Goal: Check status: Check status

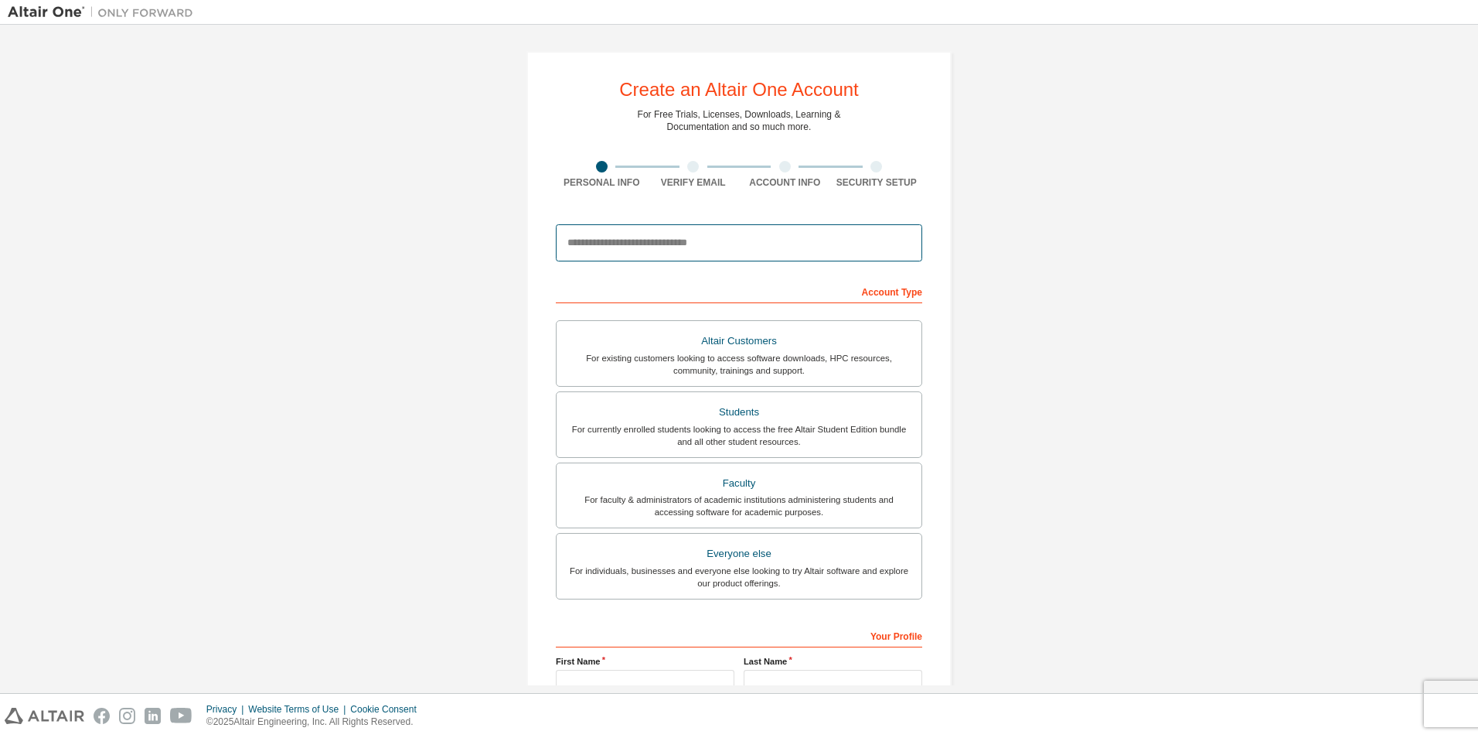
click at [686, 240] on input "email" at bounding box center [739, 242] width 367 height 37
type input "**********"
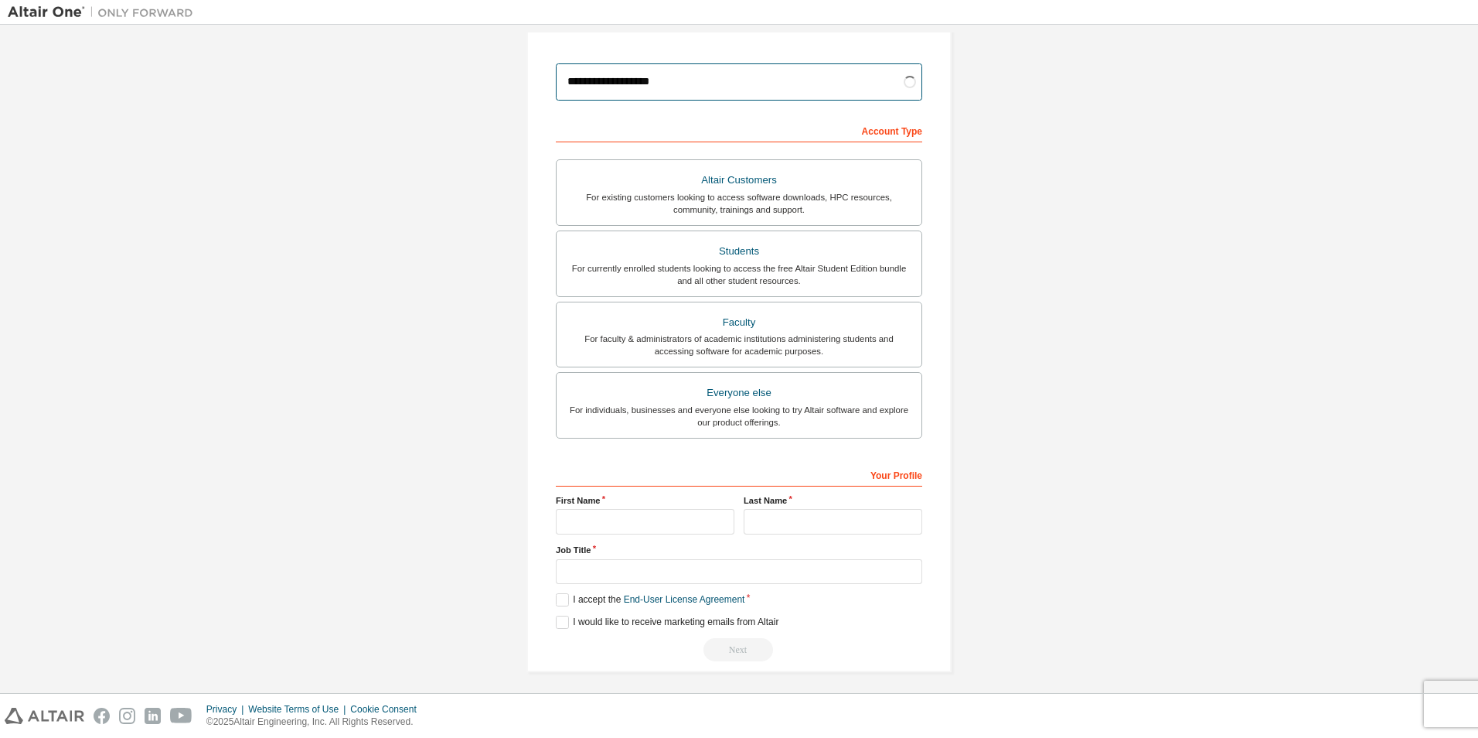
scroll to position [166, 0]
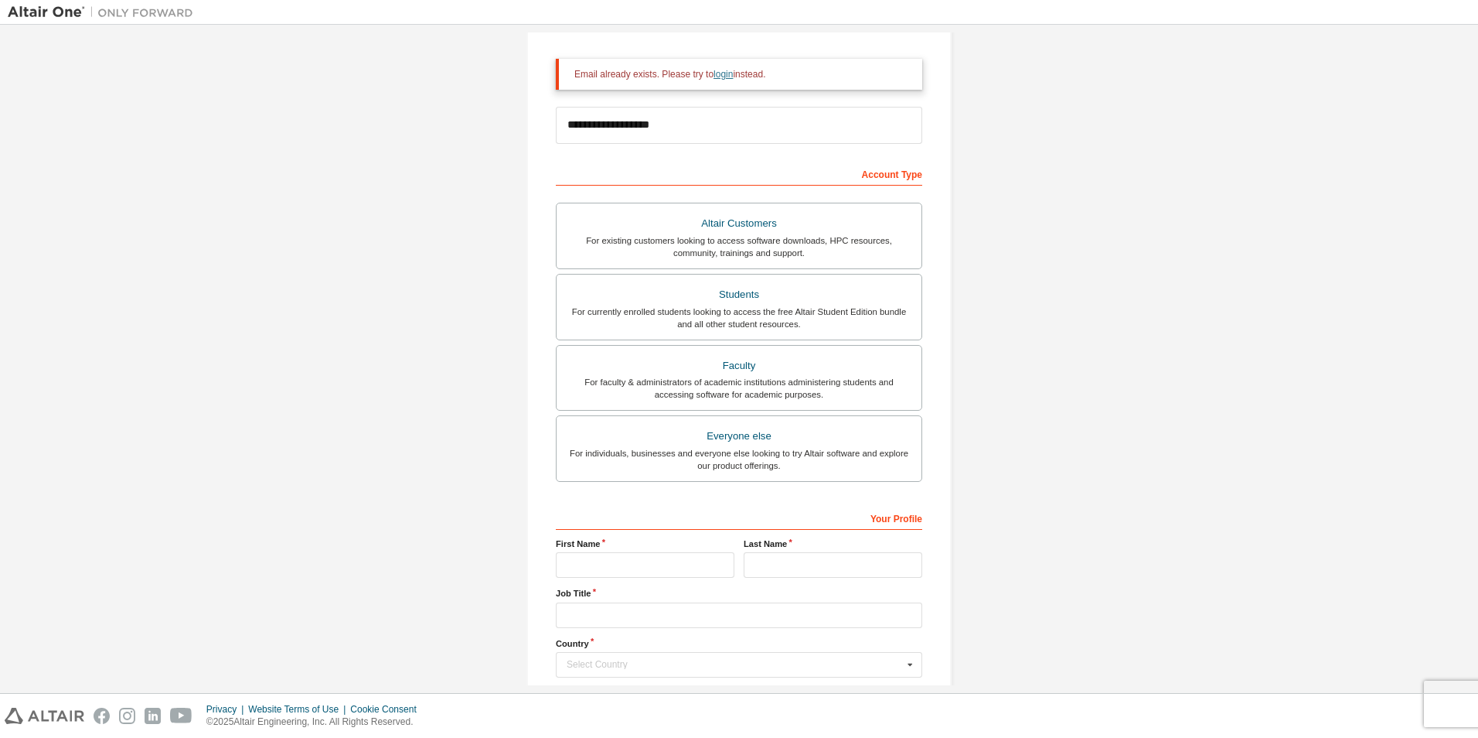
click at [714, 78] on link "login" at bounding box center [723, 74] width 19 height 11
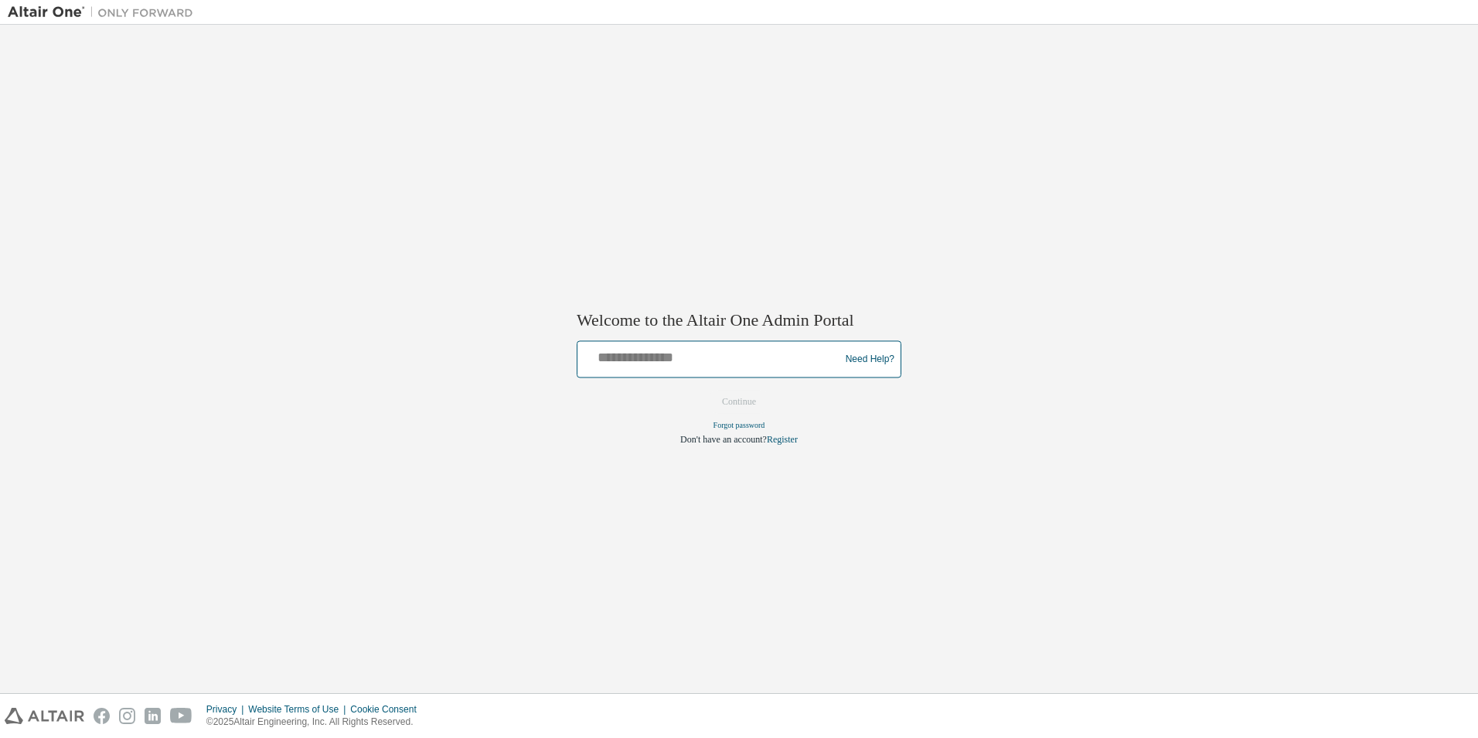
click at [722, 362] on input "text" at bounding box center [711, 356] width 254 height 22
type input "**********"
click at [745, 403] on button "Continue" at bounding box center [739, 401] width 66 height 23
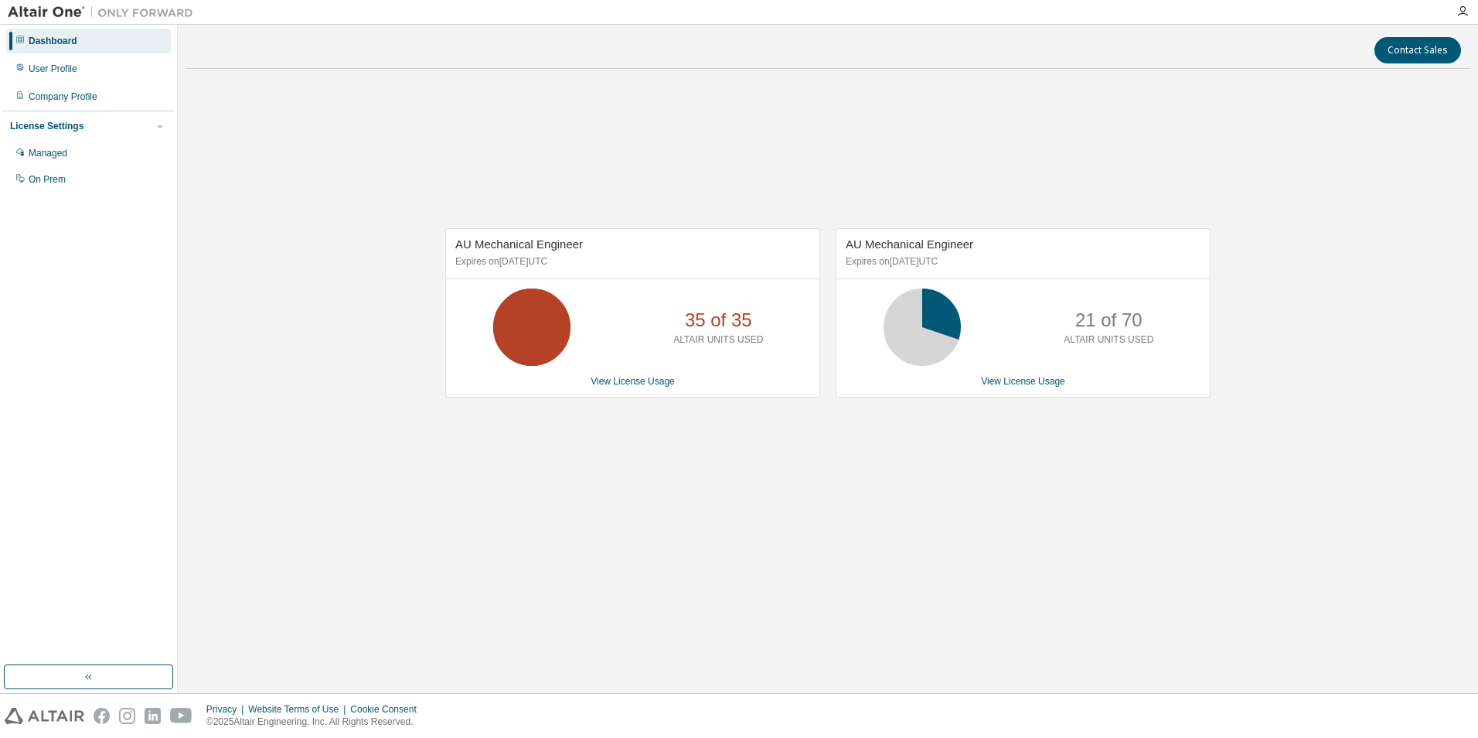
drag, startPoint x: 544, startPoint y: 322, endPoint x: 609, endPoint y: 373, distance: 82.6
click at [609, 373] on div "AU Mechanical Engineer Expires on June 1, 2026 UTC 35 of 35 ALTAIR UNITS USED V…" at bounding box center [632, 312] width 375 height 169
drag, startPoint x: 609, startPoint y: 373, endPoint x: 637, endPoint y: 382, distance: 29.1
click at [637, 382] on link "View License Usage" at bounding box center [633, 381] width 84 height 11
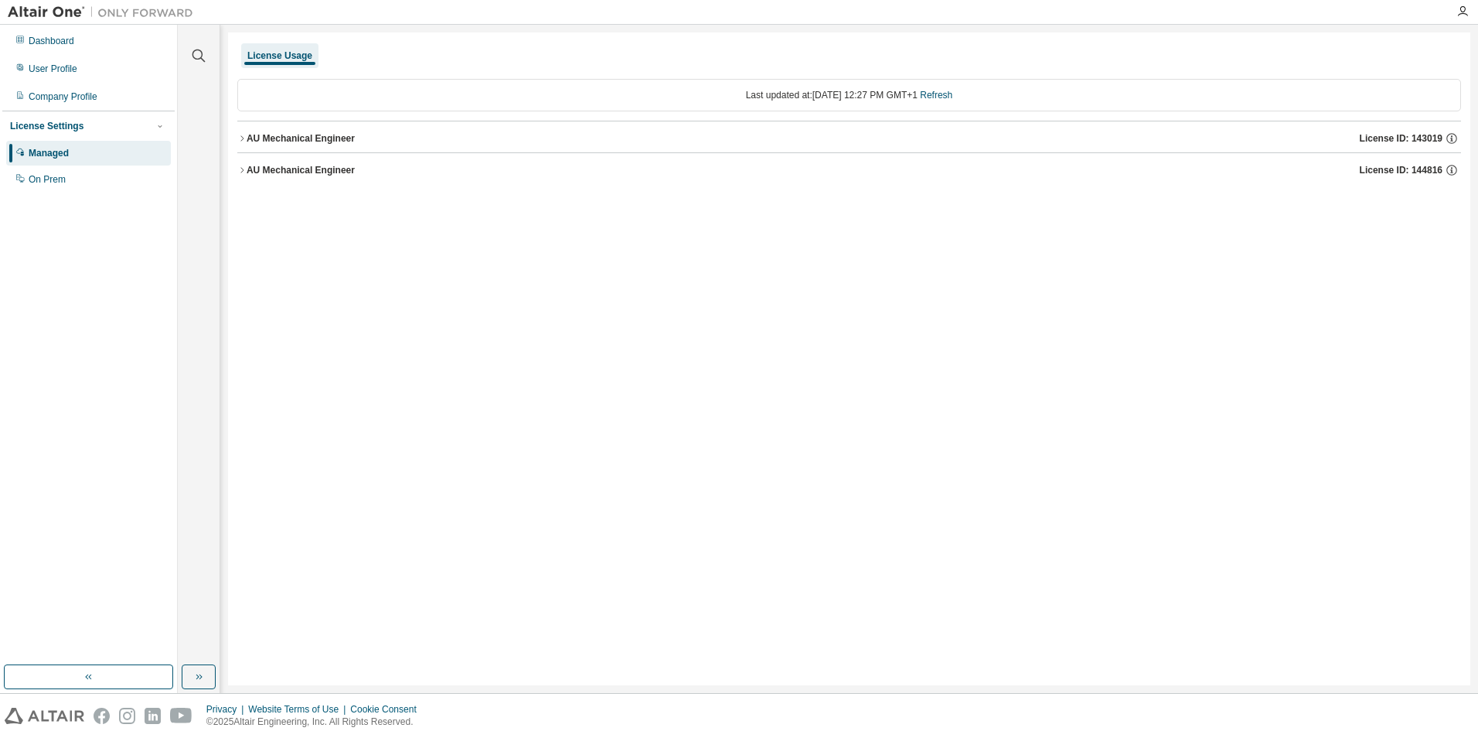
click at [250, 141] on div "AU Mechanical Engineer" at bounding box center [301, 138] width 108 height 12
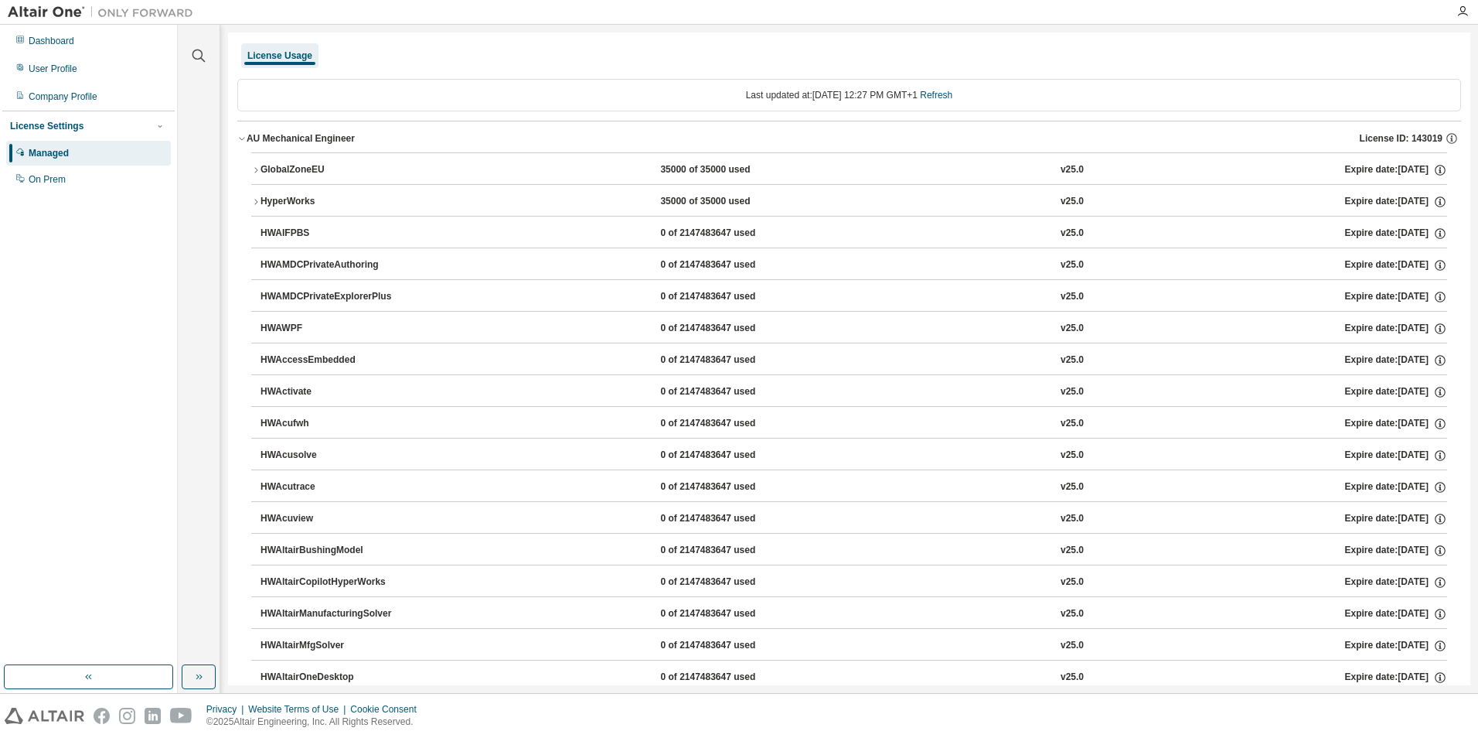
click at [257, 169] on icon "button" at bounding box center [255, 169] width 3 height 5
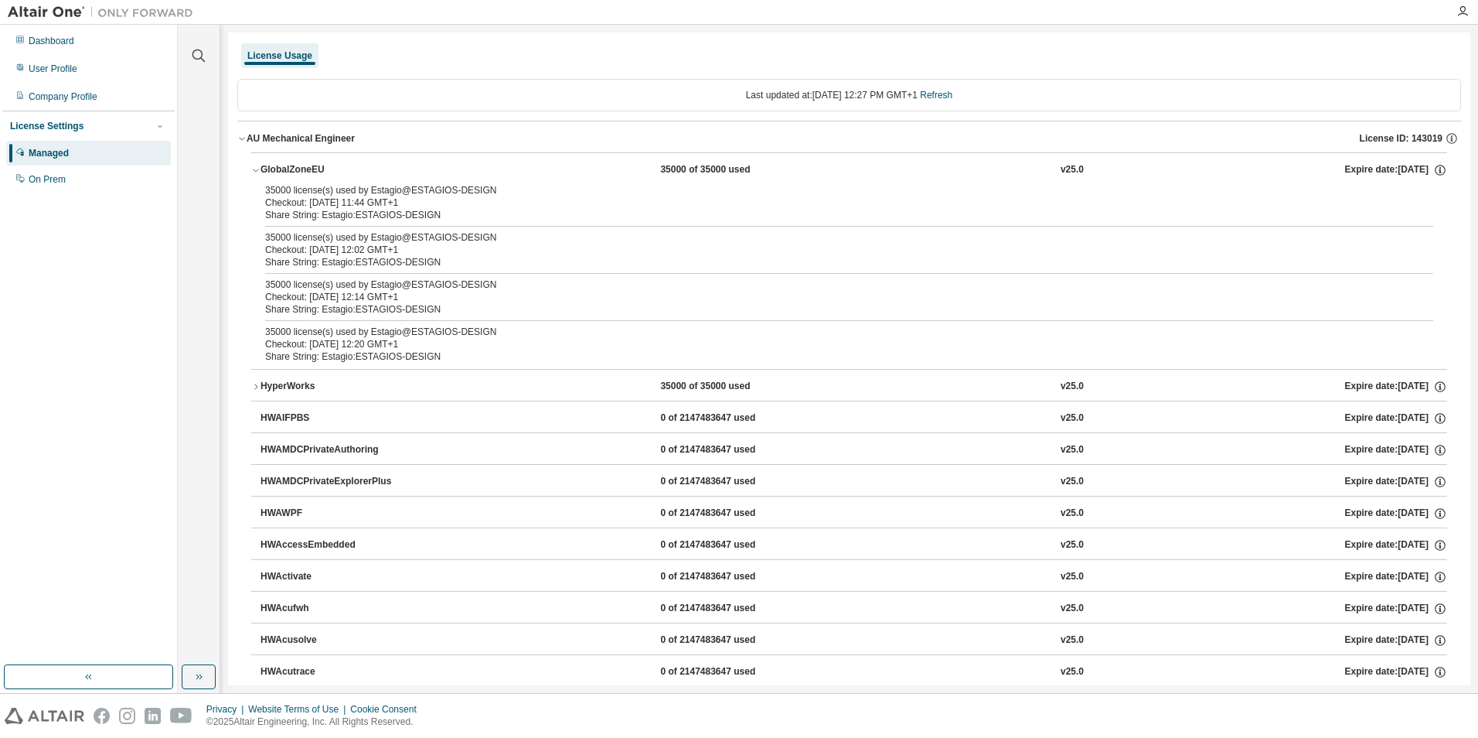
click at [257, 169] on icon "button" at bounding box center [255, 169] width 9 height 9
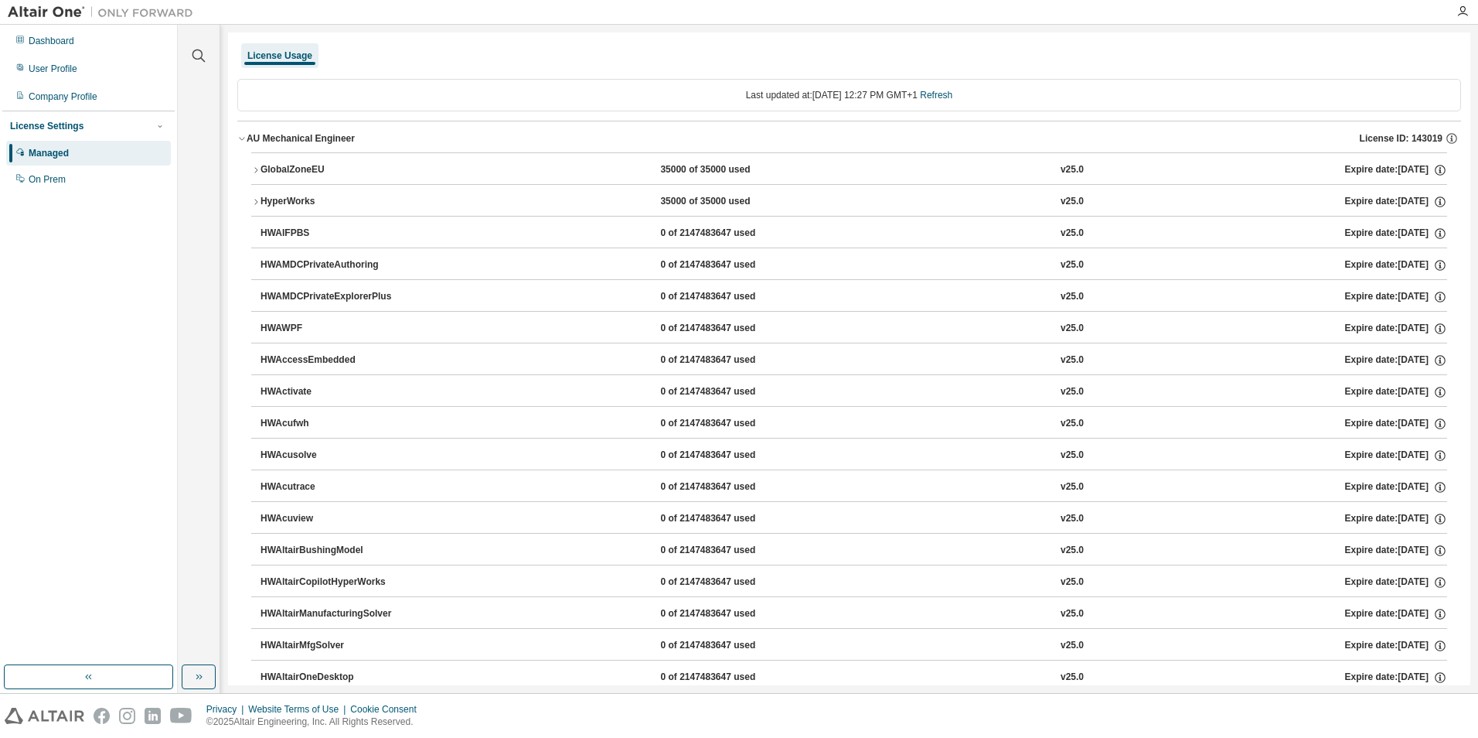
click at [253, 199] on icon "button" at bounding box center [255, 201] width 9 height 9
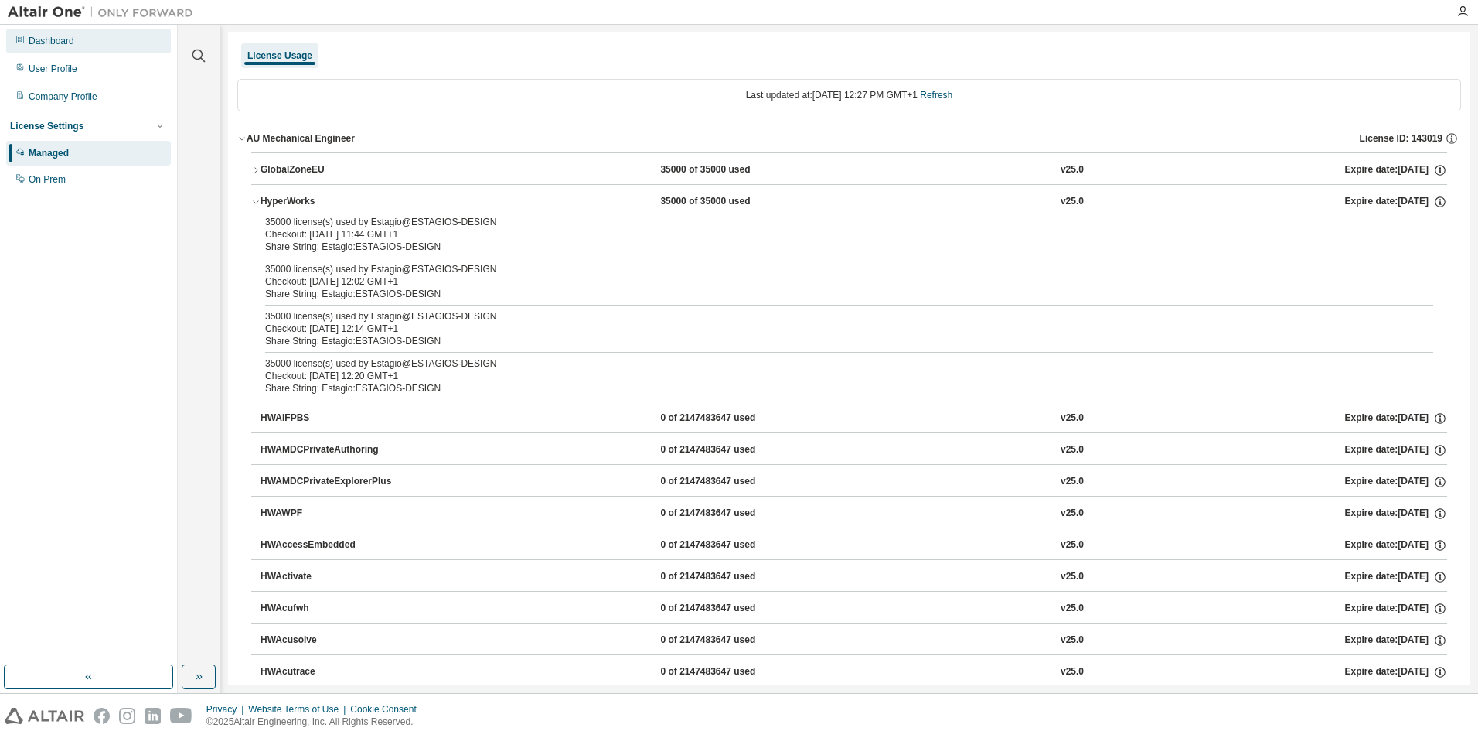
click at [66, 36] on div "Dashboard" at bounding box center [52, 41] width 46 height 12
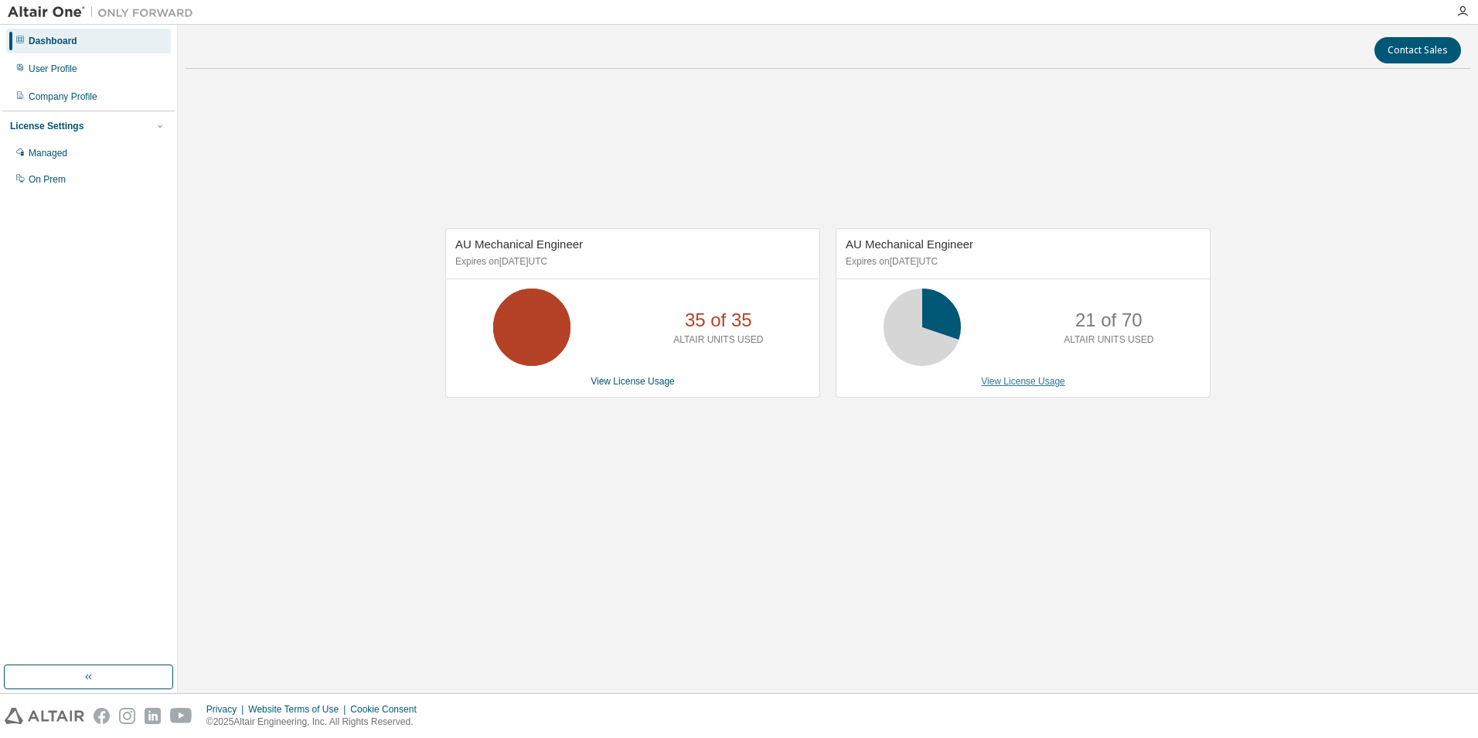
click at [1025, 384] on link "View License Usage" at bounding box center [1023, 381] width 84 height 11
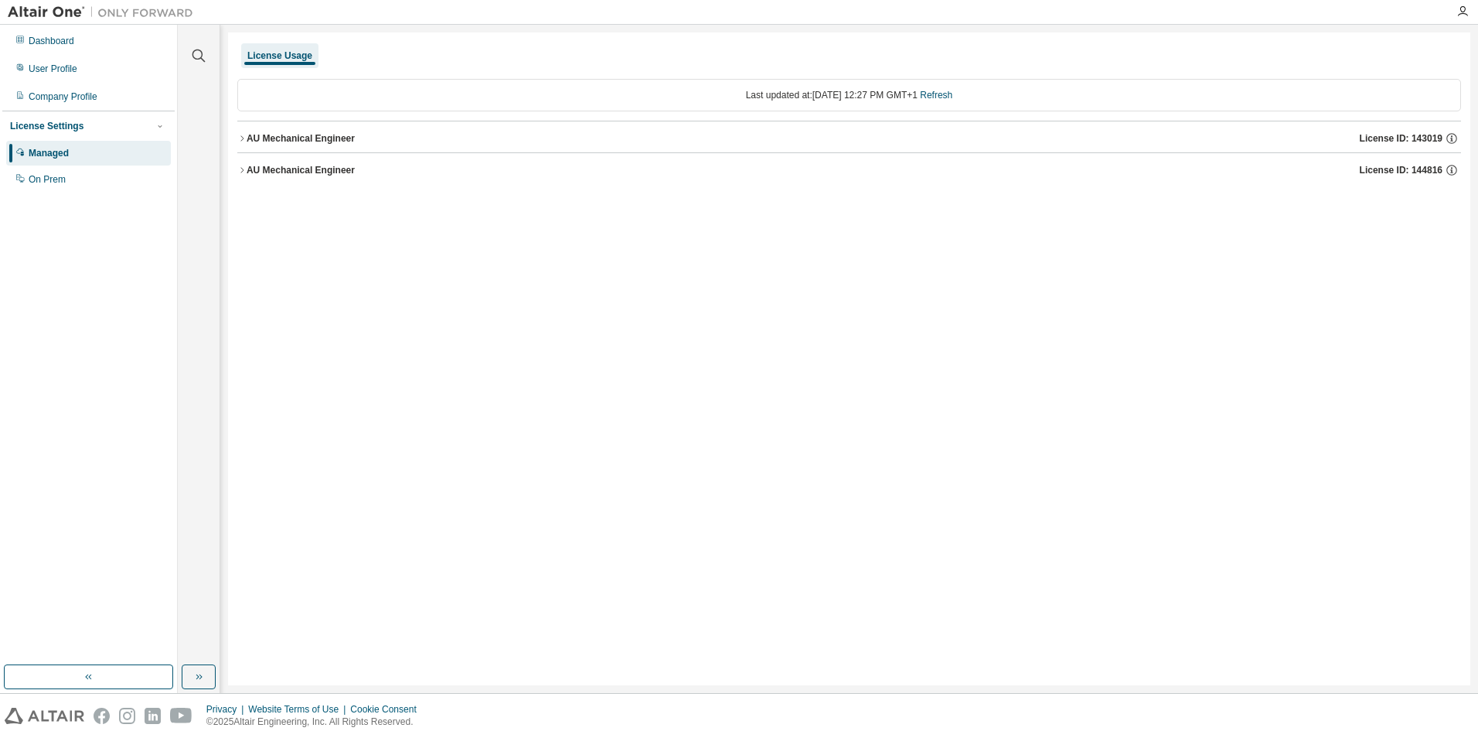
click at [249, 138] on div "AU Mechanical Engineer" at bounding box center [301, 138] width 108 height 12
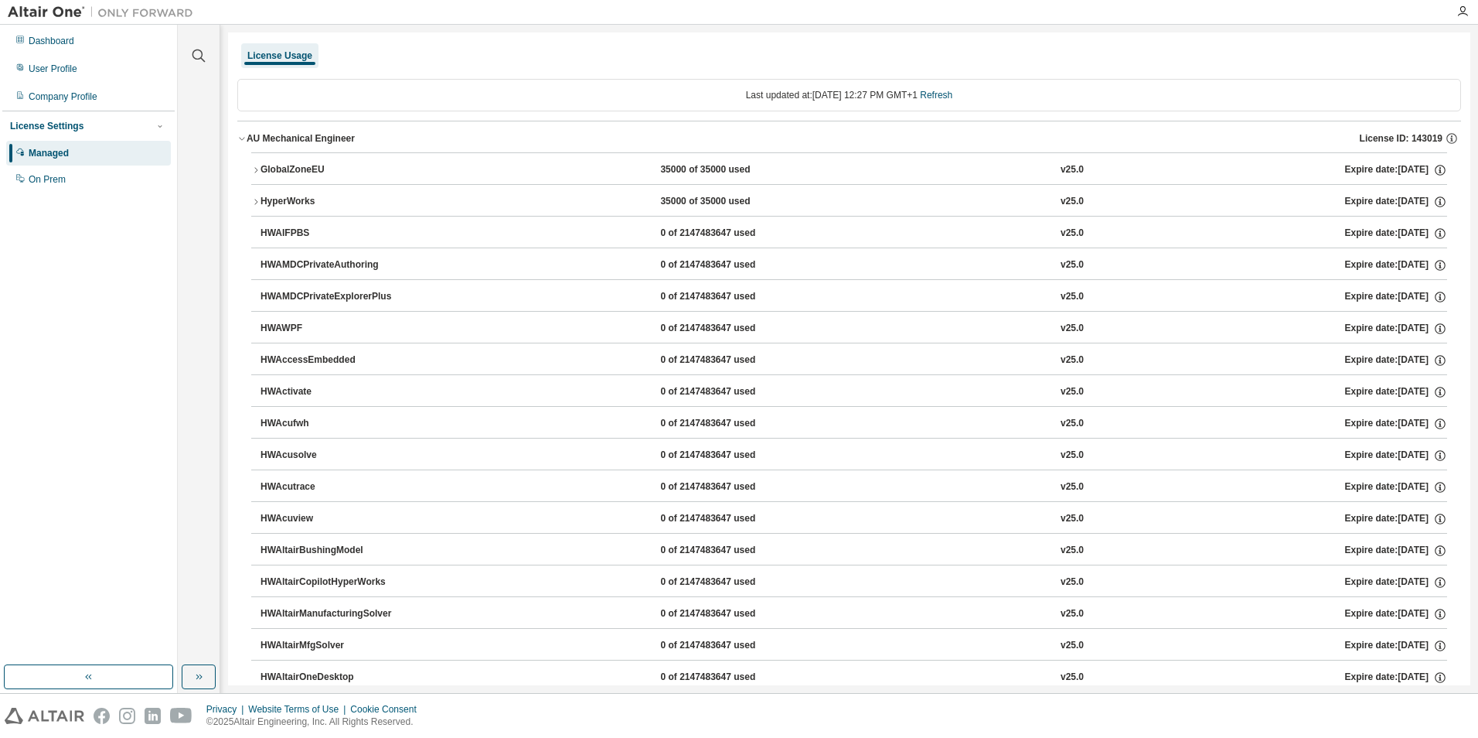
click at [257, 169] on icon "button" at bounding box center [255, 169] width 9 height 9
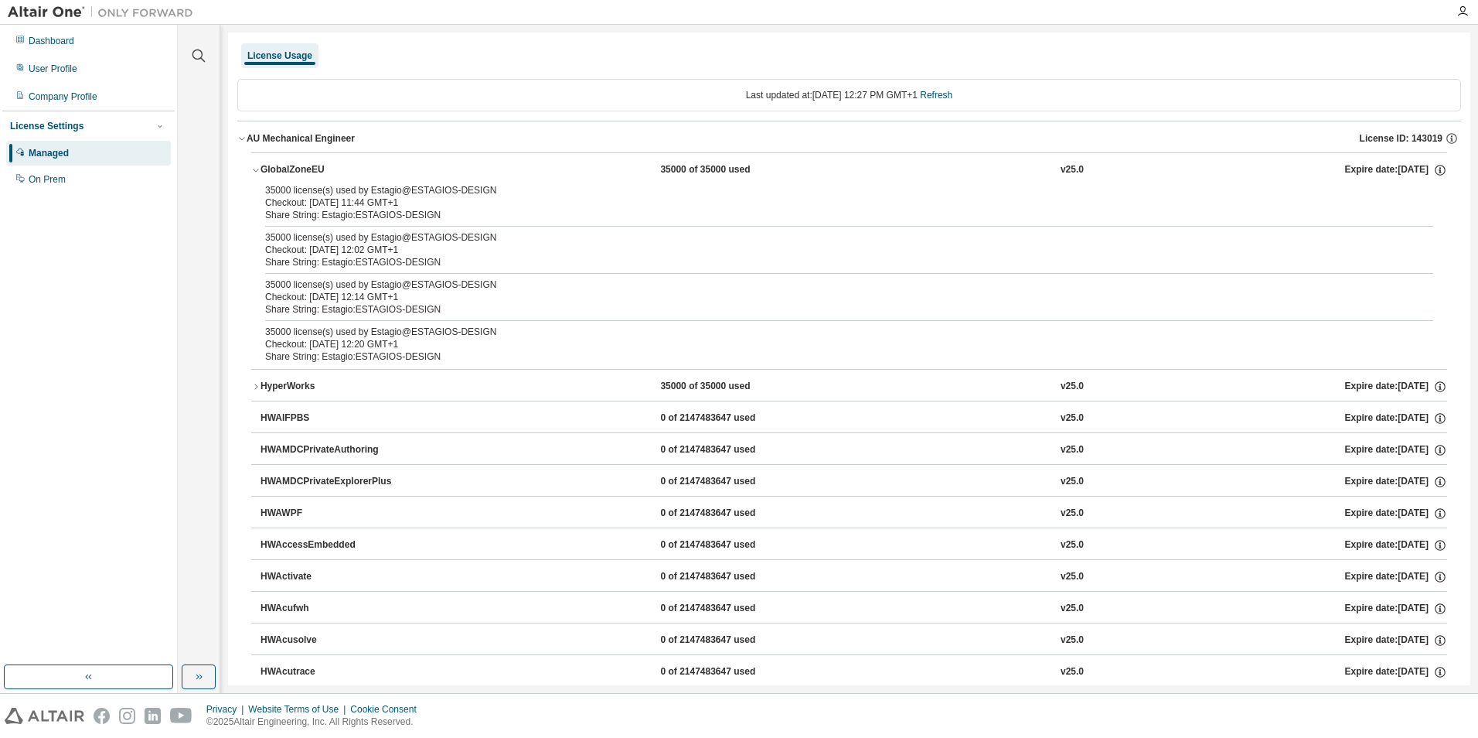
click at [258, 384] on icon "button" at bounding box center [255, 386] width 9 height 9
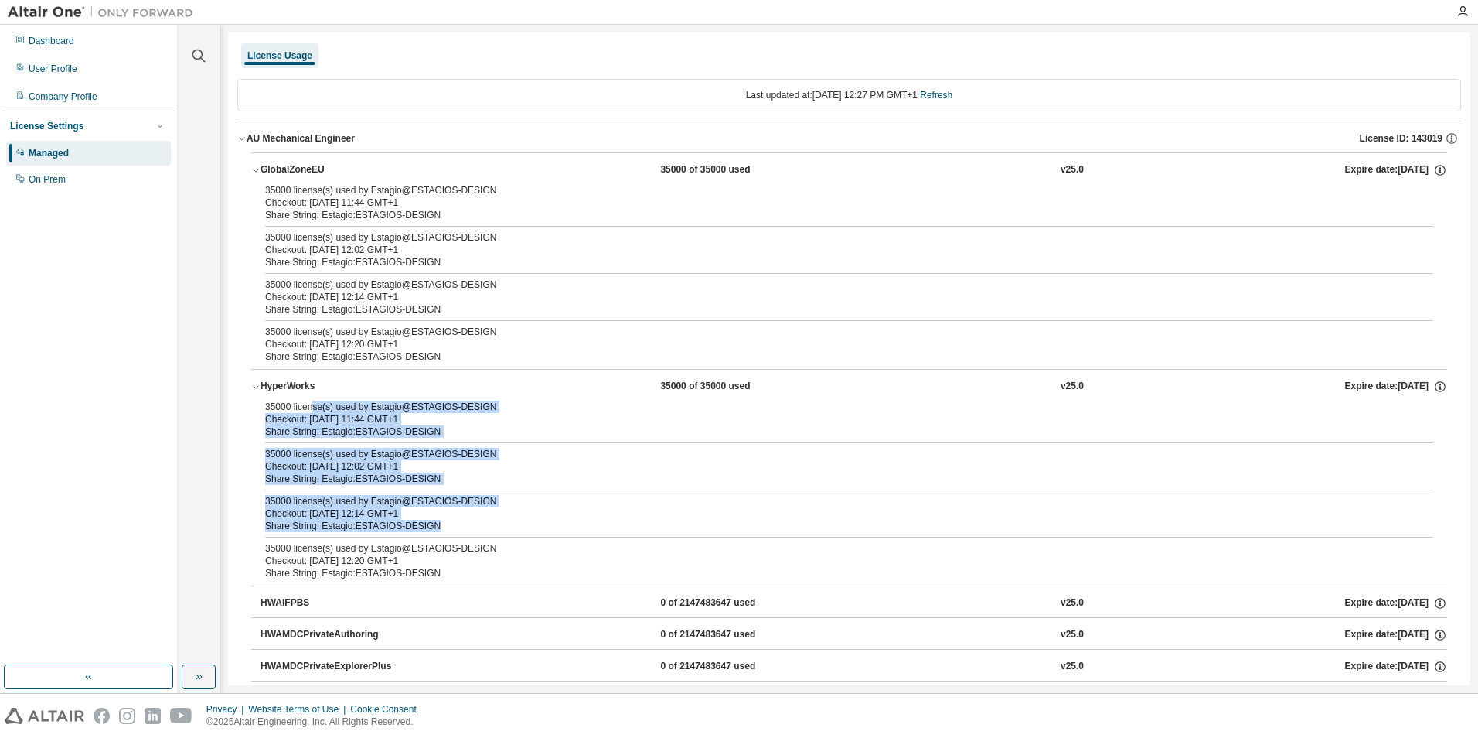
drag, startPoint x: 312, startPoint y: 410, endPoint x: 470, endPoint y: 534, distance: 200.5
click at [470, 534] on div "35000 license(s) used by Estagio@ESTAGIOS-DESIGN Checkout: 2025-08-29 11:44 GMT…" at bounding box center [849, 493] width 1196 height 185
click at [820, 503] on div "35000 license(s) used by Estagio@ESTAGIOS-DESIGN" at bounding box center [830, 501] width 1131 height 12
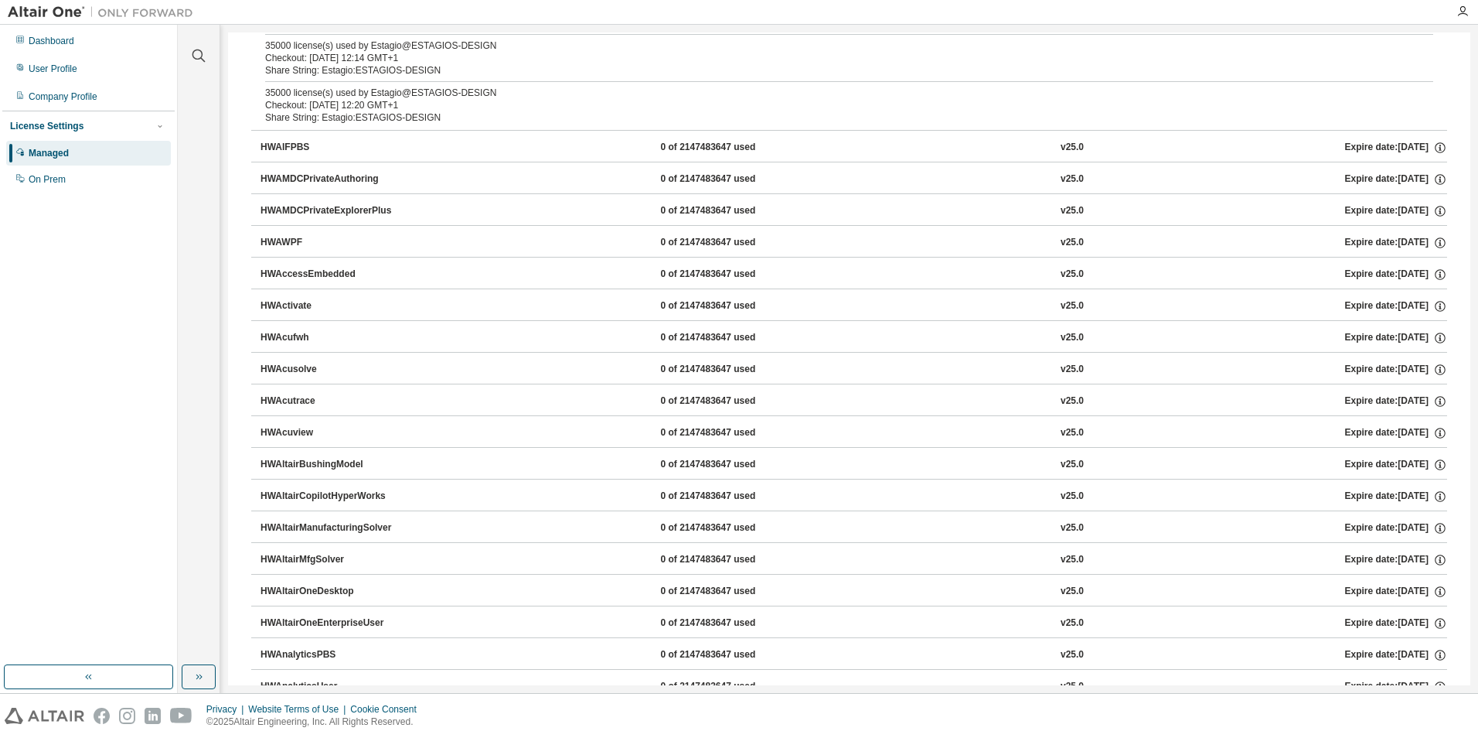
scroll to position [387, 0]
